Goal: Task Accomplishment & Management: Use online tool/utility

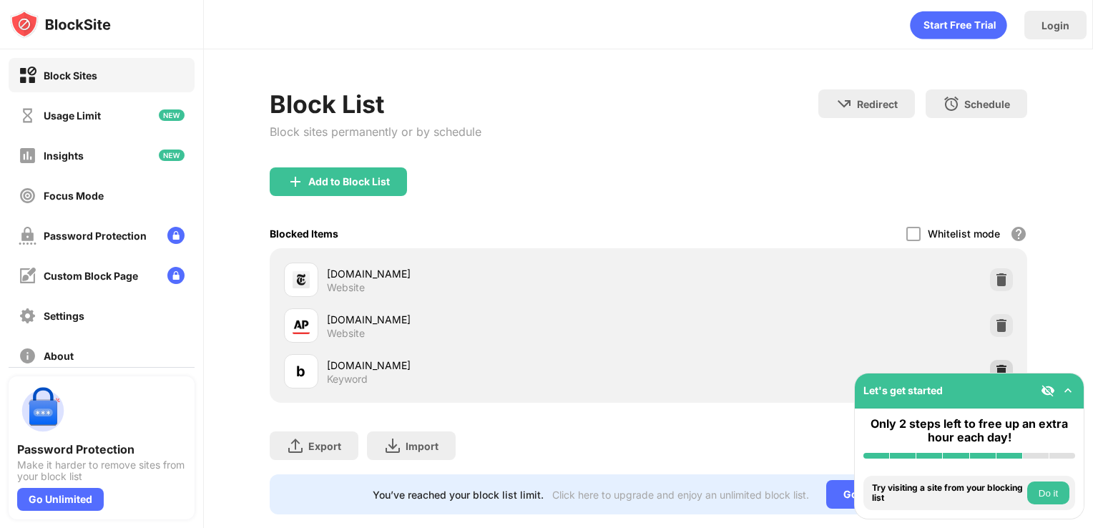
click at [998, 360] on div at bounding box center [1001, 371] width 23 height 23
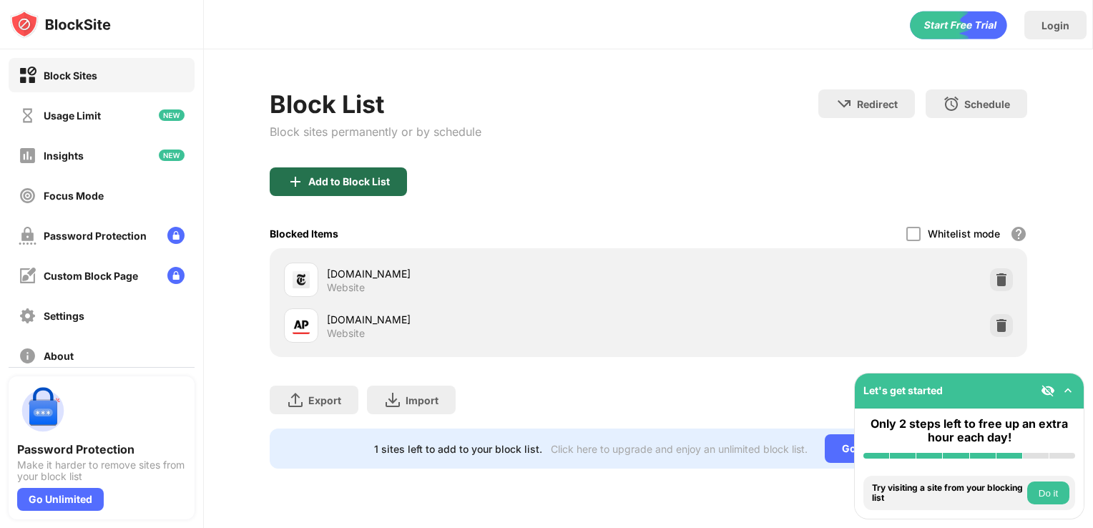
click at [378, 177] on div "Add to Block List" at bounding box center [349, 181] width 82 height 11
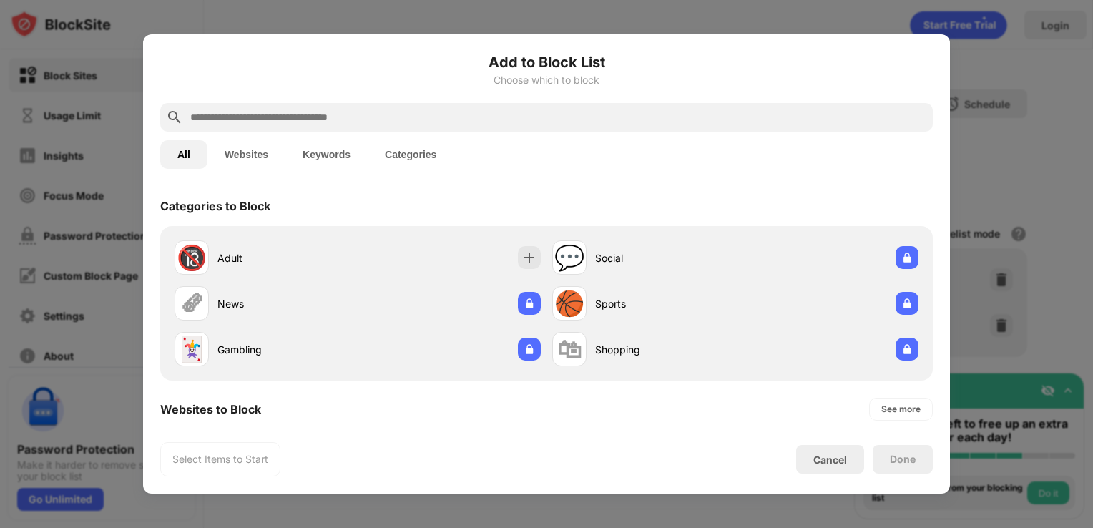
click at [260, 123] on input "text" at bounding box center [558, 117] width 738 height 17
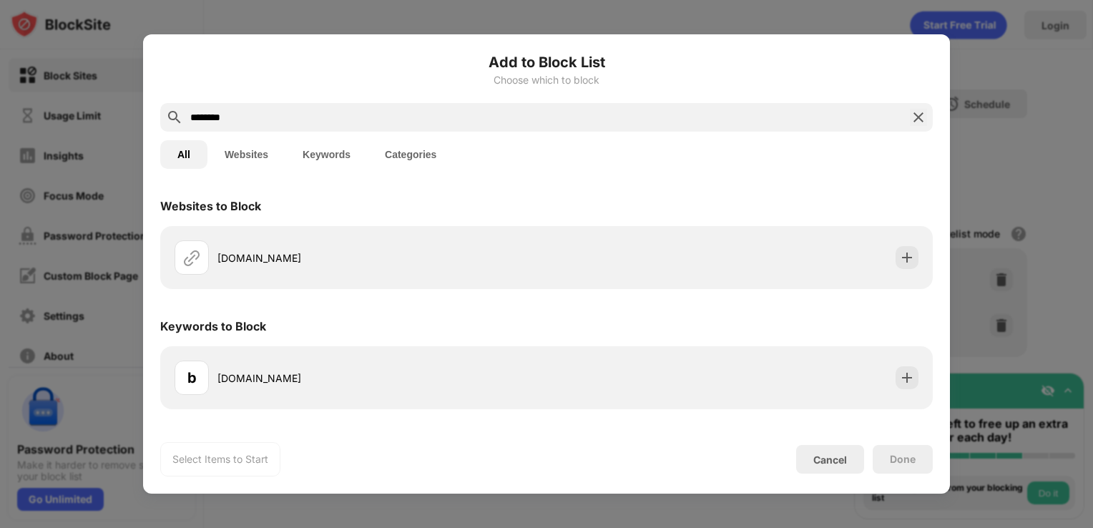
type input "********"
click at [401, 351] on div "b [DOMAIN_NAME]" at bounding box center [546, 377] width 773 height 63
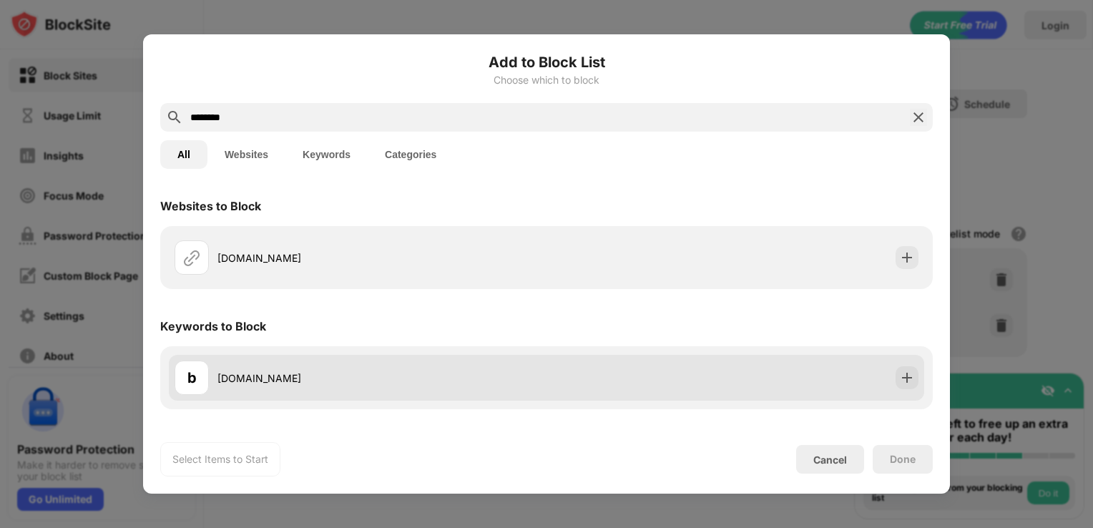
click at [471, 372] on div "[DOMAIN_NAME]" at bounding box center [381, 378] width 329 height 15
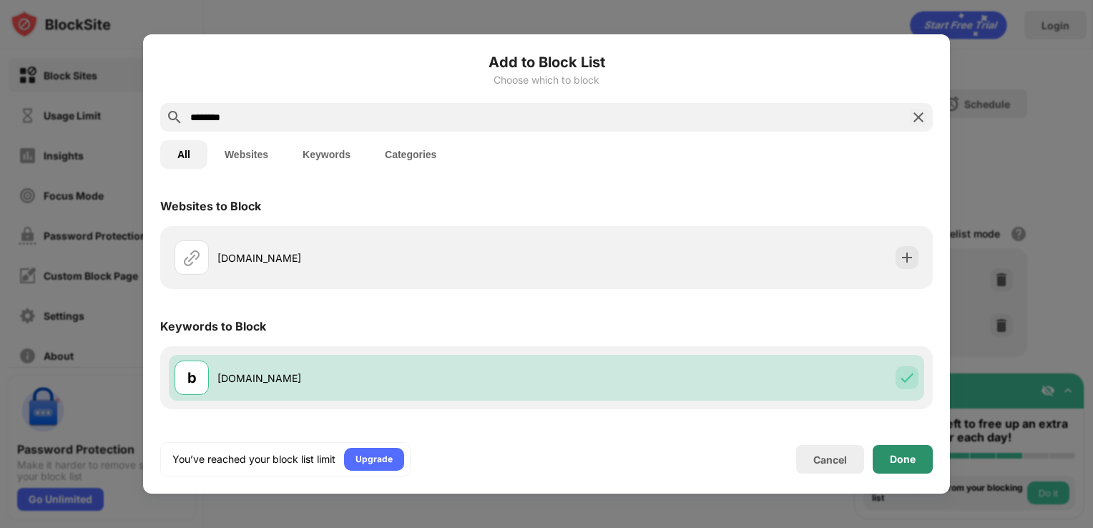
click at [904, 458] on div "Done" at bounding box center [903, 459] width 26 height 11
